Goal: Navigation & Orientation: Understand site structure

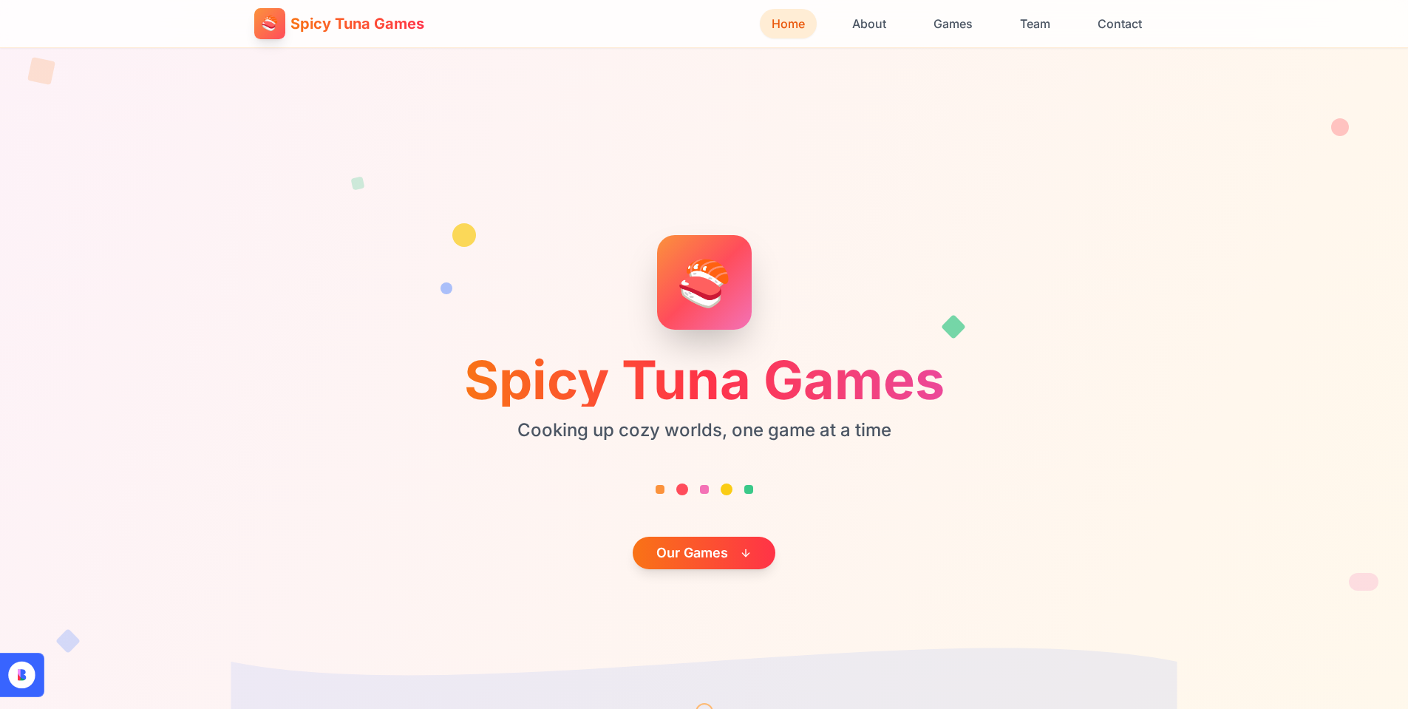
click at [321, 30] on span "Spicy Tuna Games" at bounding box center [358, 23] width 134 height 21
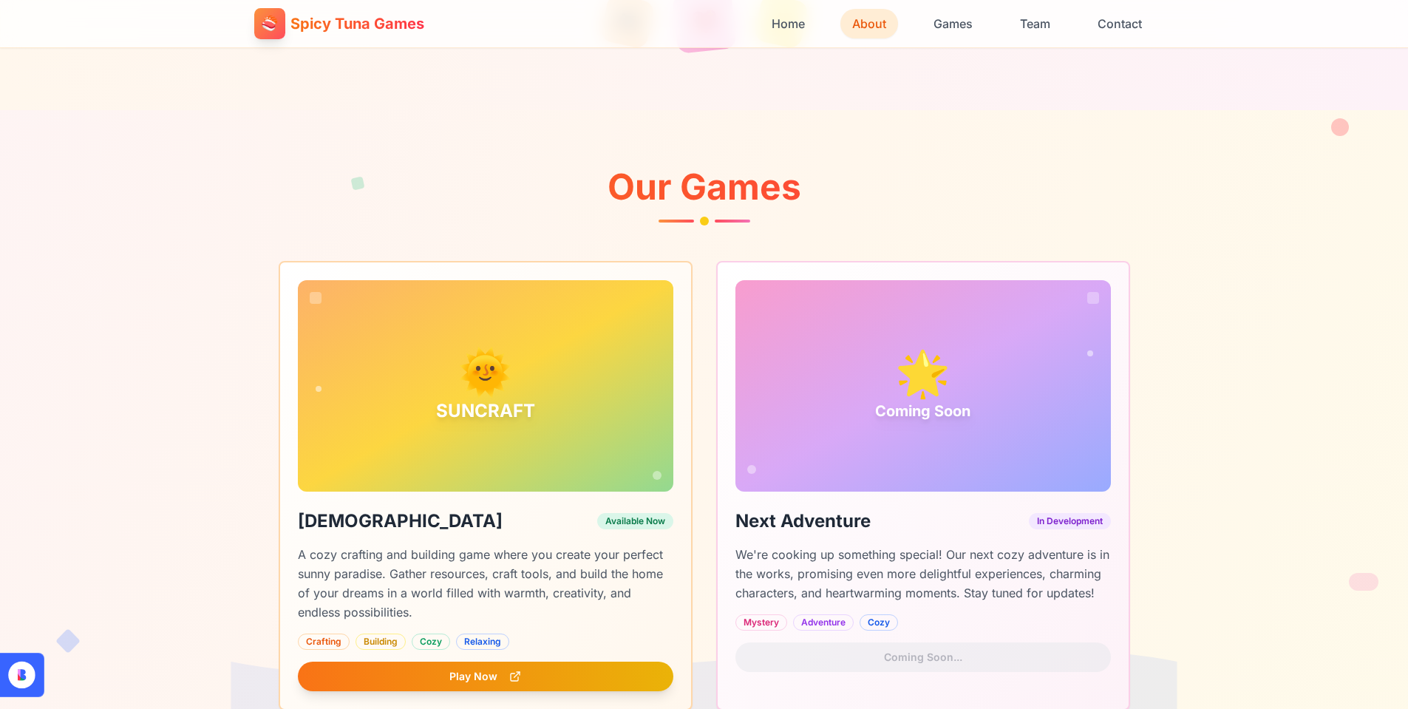
click at [359, 28] on span "Spicy Tuna Games" at bounding box center [358, 23] width 134 height 21
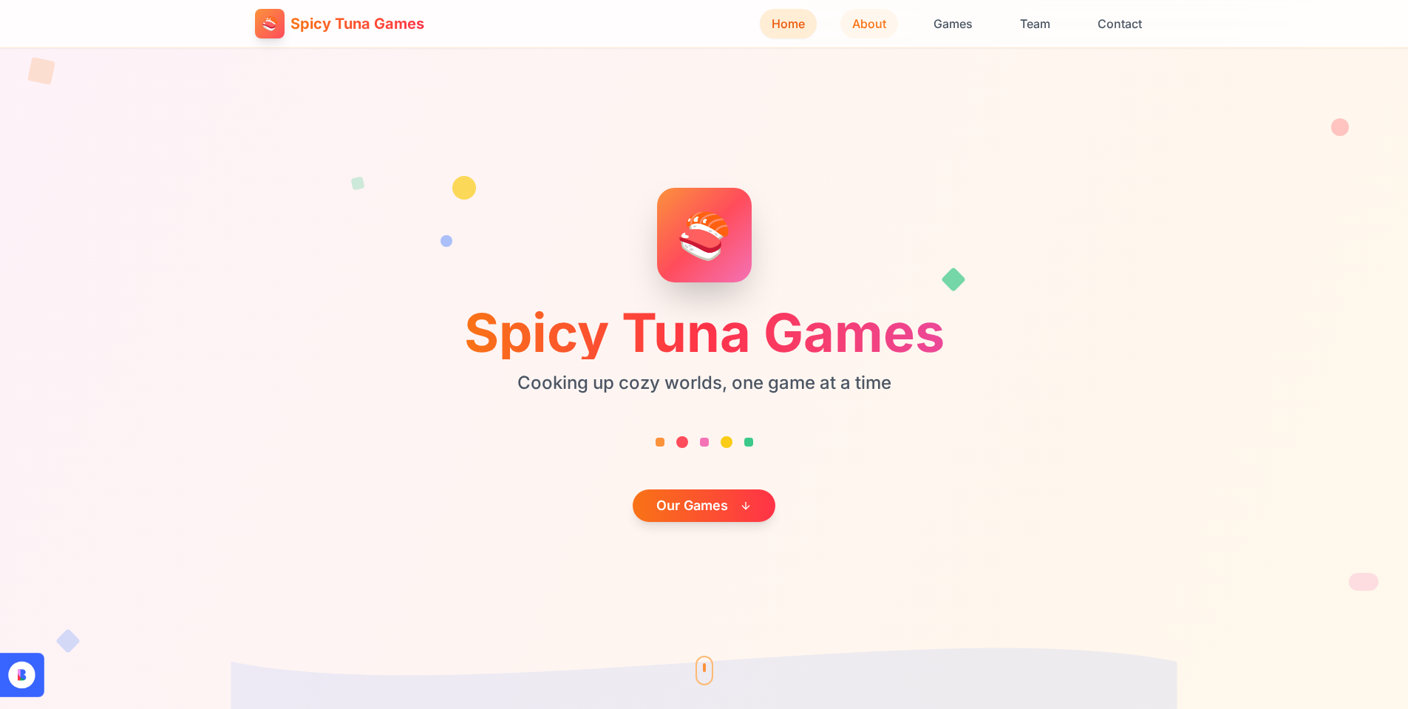
click at [858, 21] on button "About" at bounding box center [870, 24] width 58 height 30
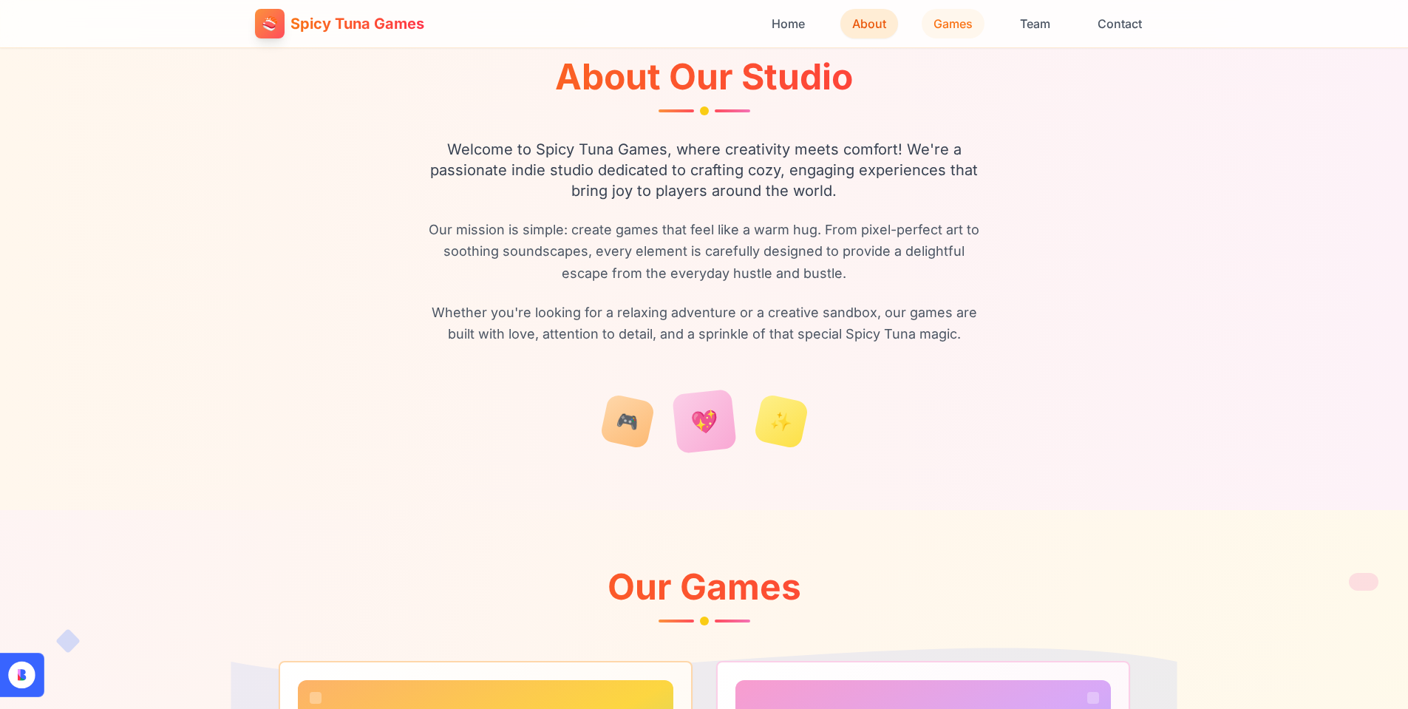
click at [941, 24] on button "Games" at bounding box center [953, 24] width 63 height 30
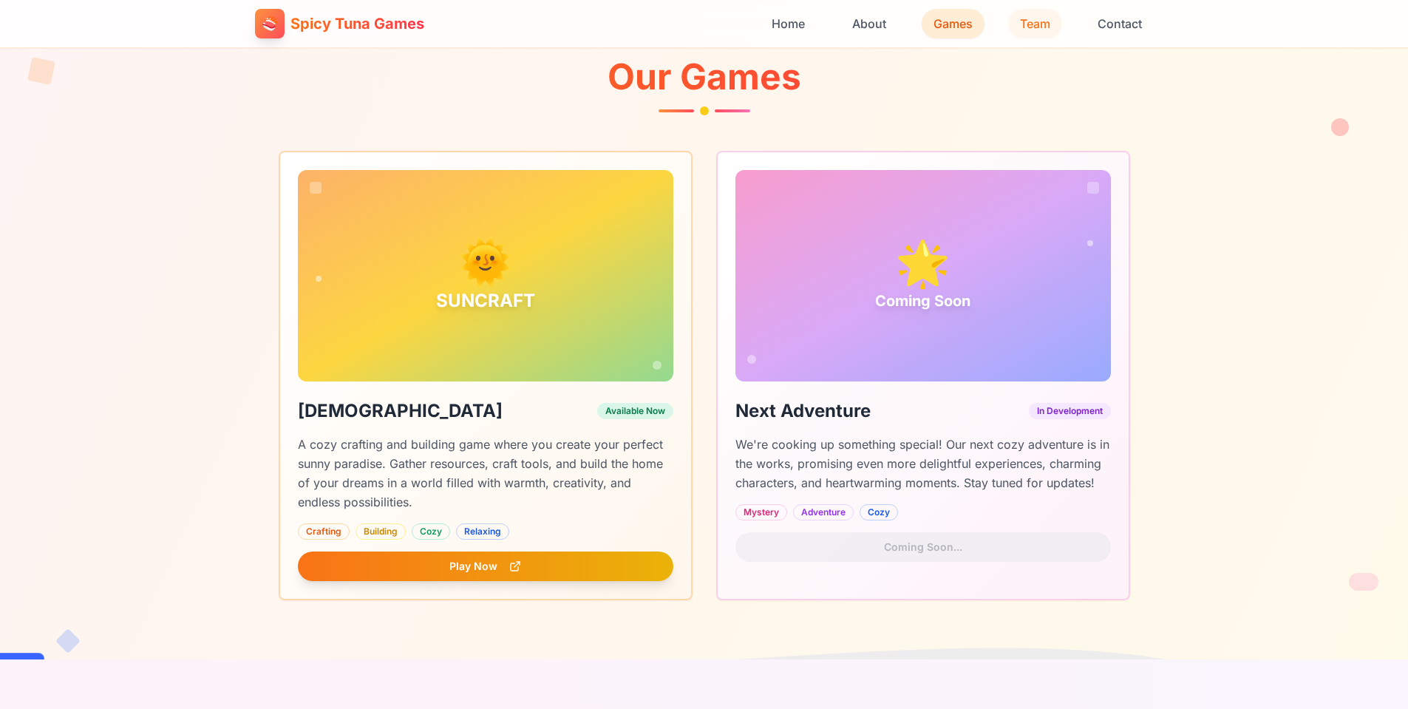
click at [1012, 25] on button "Team" at bounding box center [1035, 24] width 54 height 30
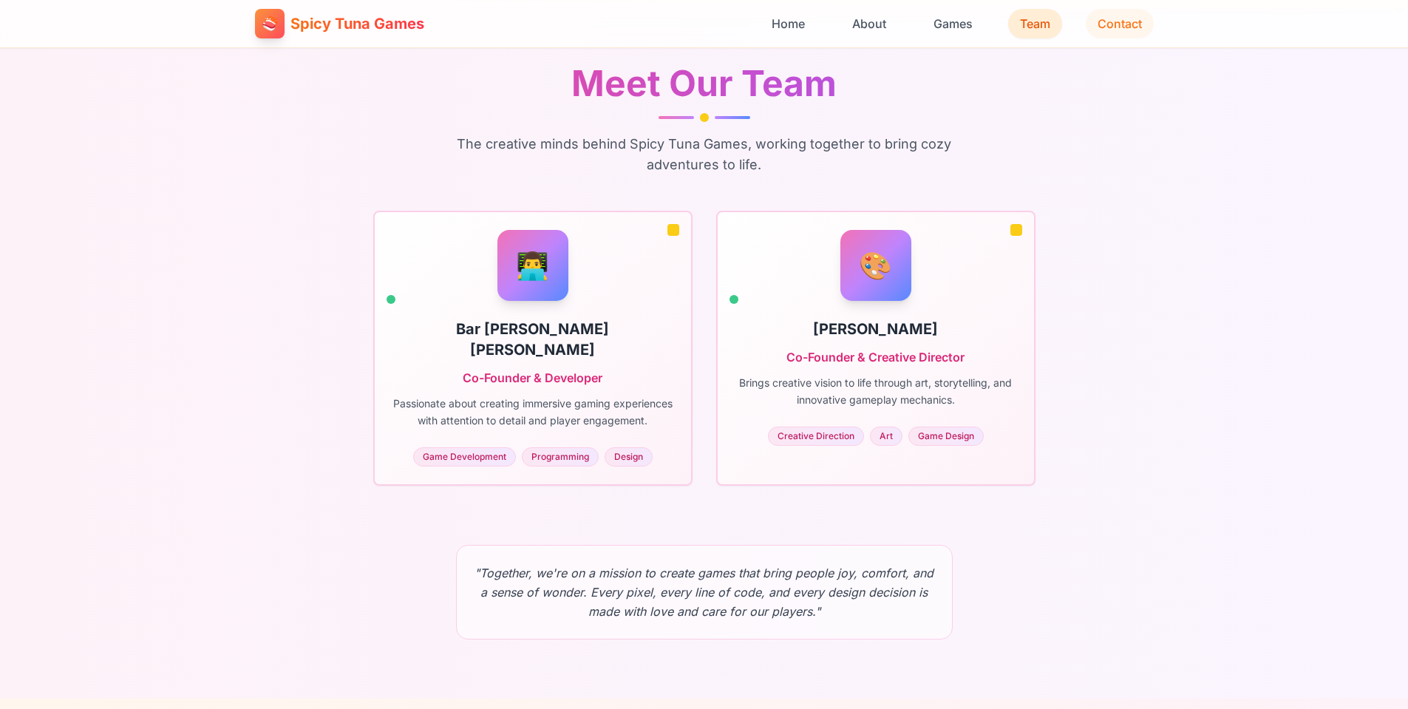
click at [1107, 23] on button "Contact" at bounding box center [1120, 24] width 68 height 30
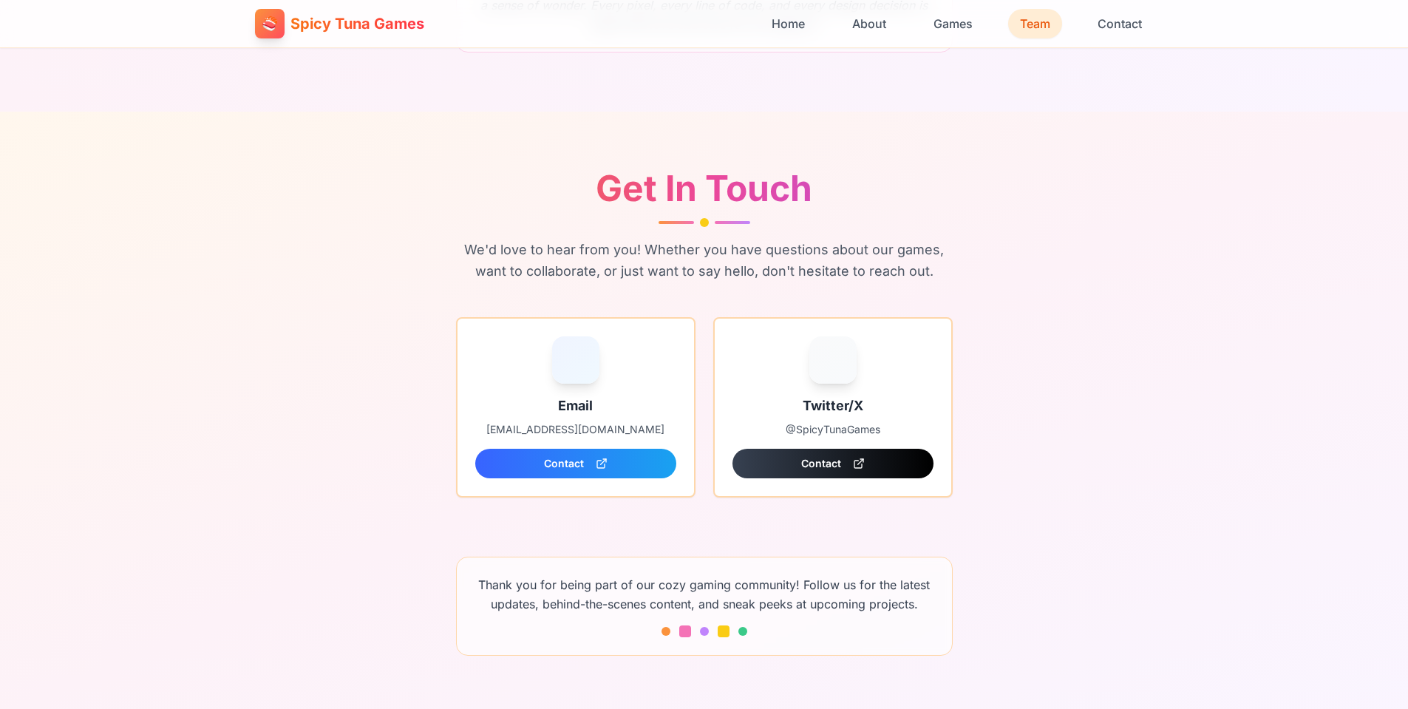
scroll to position [2508, 0]
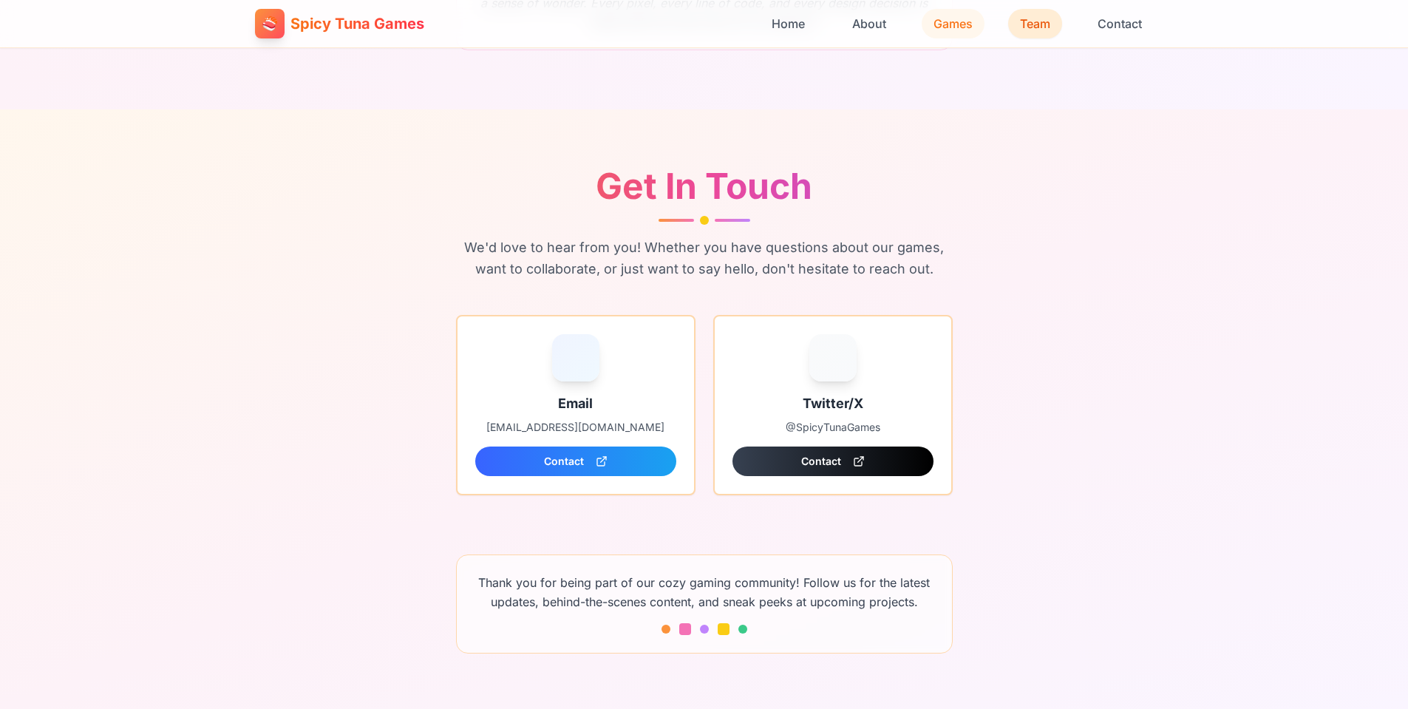
click at [978, 16] on button "Games" at bounding box center [953, 24] width 63 height 30
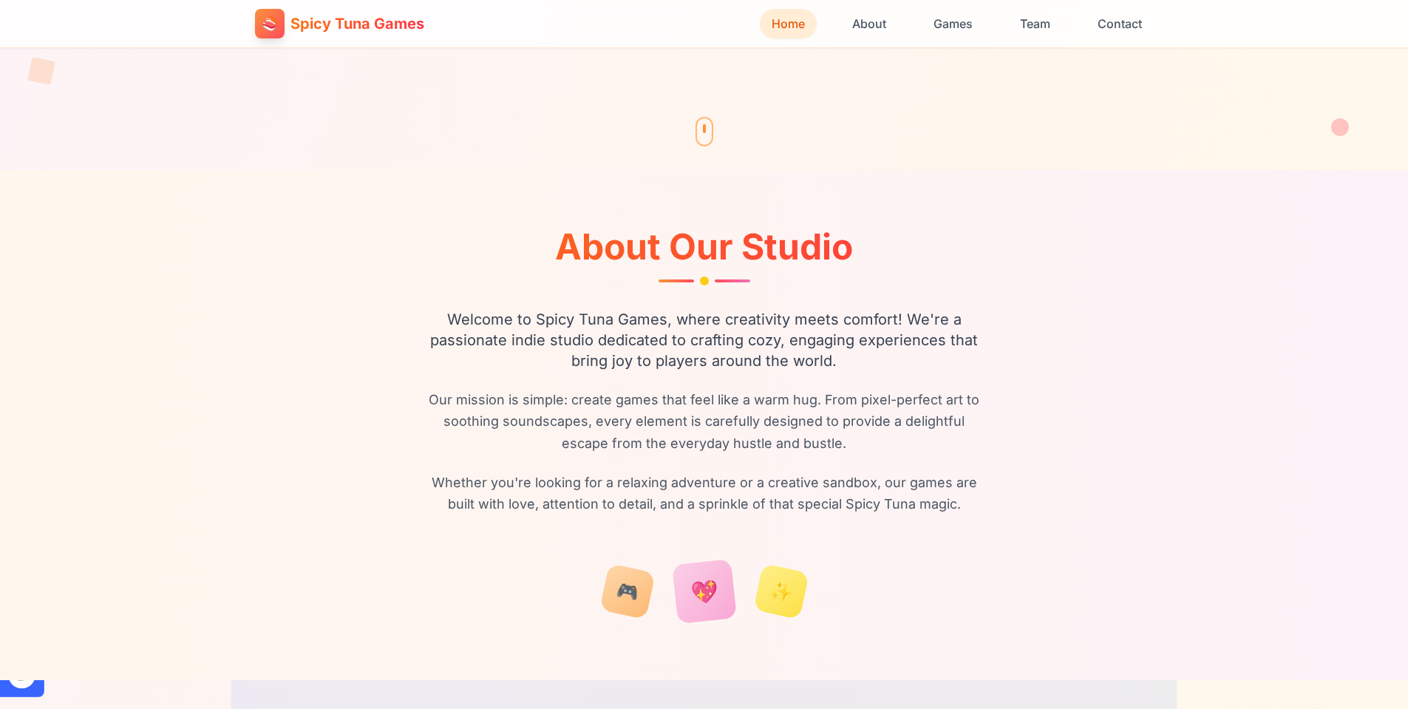
scroll to position [601, 0]
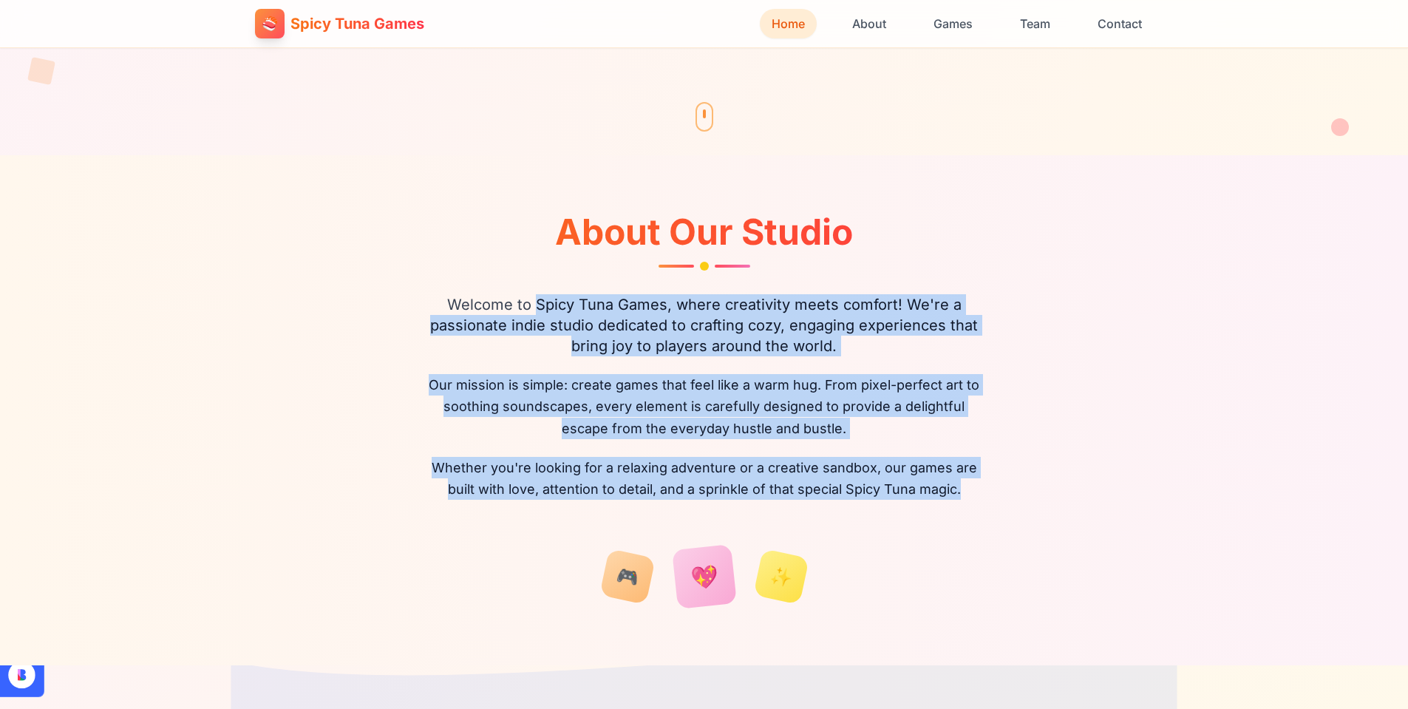
drag, startPoint x: 970, startPoint y: 491, endPoint x: 539, endPoint y: 305, distance: 469.3
click at [539, 305] on div "Welcome to Spicy Tuna Games, where creativity meets comfort! We're a passionate…" at bounding box center [705, 397] width 568 height 206
copy div "Spicy Tuna Games, where creativity meets comfort! We're a passionate indie stud…"
click at [877, 282] on div "About Our Studio Welcome to Spicy Tuna Games, where creativity meets comfort! W…" at bounding box center [704, 410] width 662 height 392
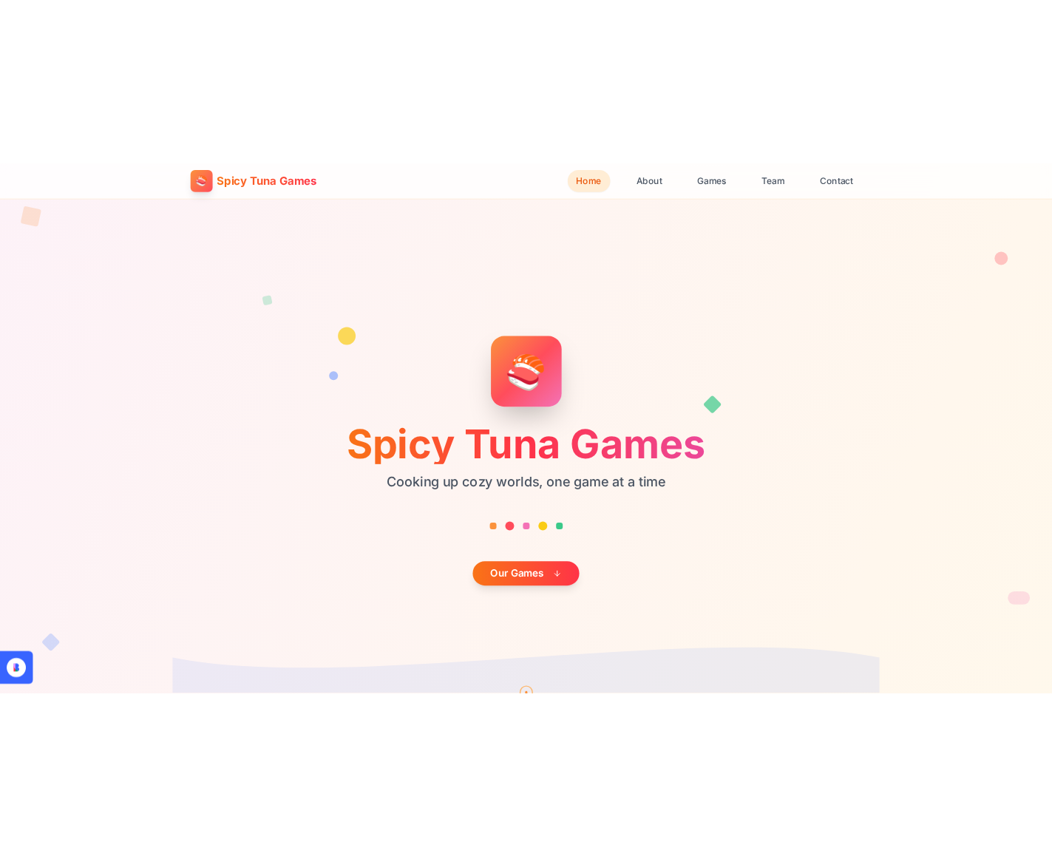
scroll to position [0, 0]
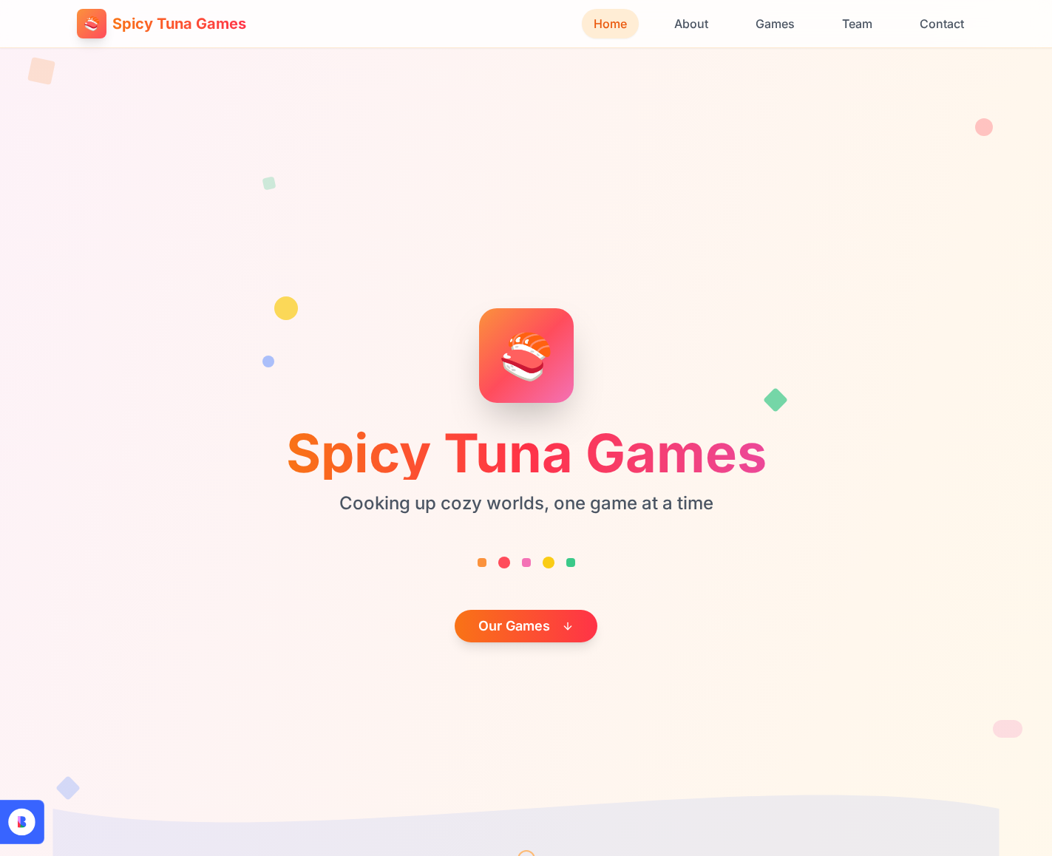
click at [562, 186] on section "🍣 Spicy Tuna Games Cooking up cozy worlds, one game at a time Our Games" at bounding box center [526, 475] width 1052 height 856
click at [523, 184] on section "🍣 Spicy Tuna Games Cooking up cozy worlds, one game at a time Our Games" at bounding box center [526, 475] width 1052 height 856
click at [545, 120] on section "🍣 Spicy Tuna Games Cooking up cozy worlds, one game at a time Our Games" at bounding box center [526, 475] width 1052 height 856
click at [295, 124] on section "🍣 Spicy Tuna Games Cooking up cozy worlds, one game at a time Our Games" at bounding box center [526, 475] width 1052 height 856
click at [365, 246] on section "🍣 Spicy Tuna Games Cooking up cozy worlds, one game at a time Our Games" at bounding box center [526, 475] width 1052 height 856
